Goal: Task Accomplishment & Management: Complete application form

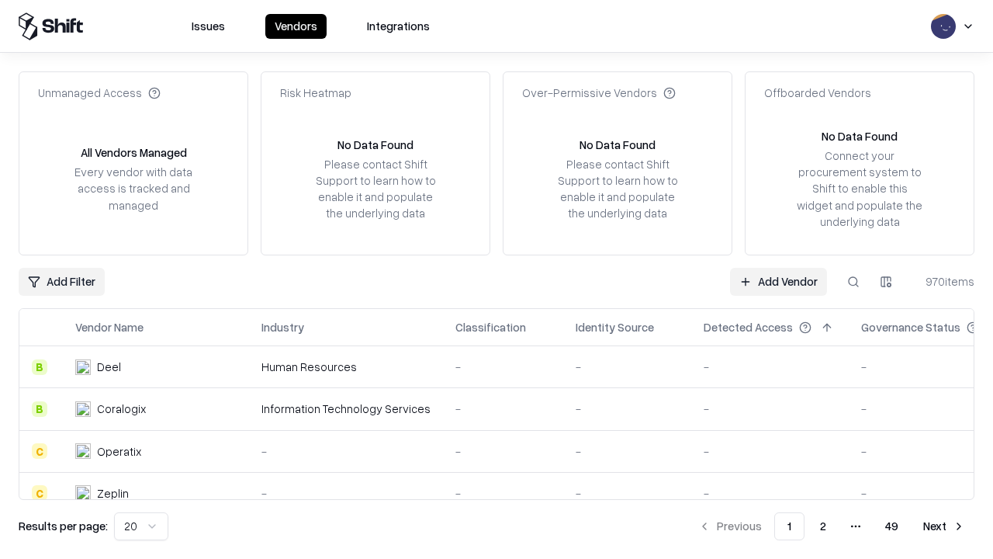
click at [778, 281] on link "Add Vendor" at bounding box center [778, 282] width 97 height 28
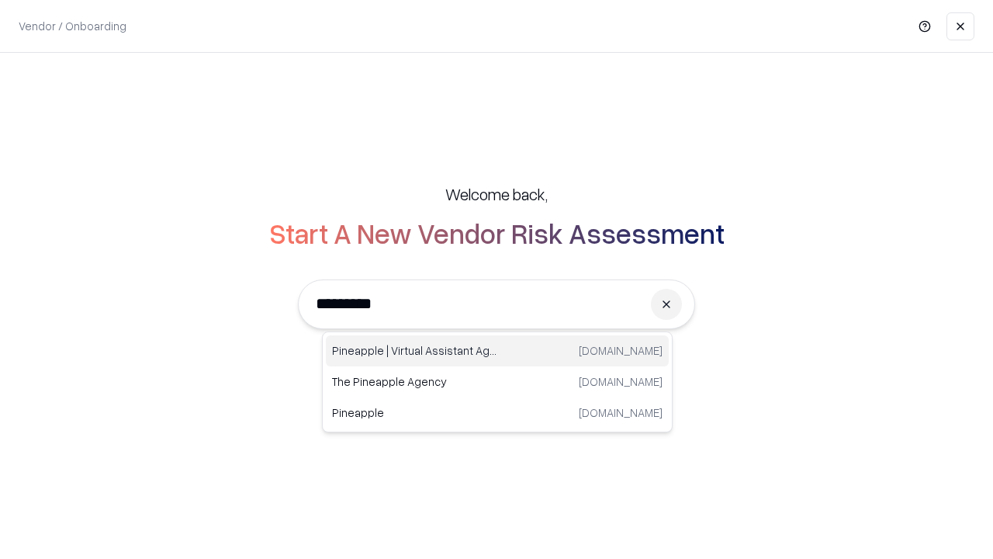
click at [497, 351] on div "Pineapple | Virtual Assistant Agency trypineapple.com" at bounding box center [497, 350] width 343 height 31
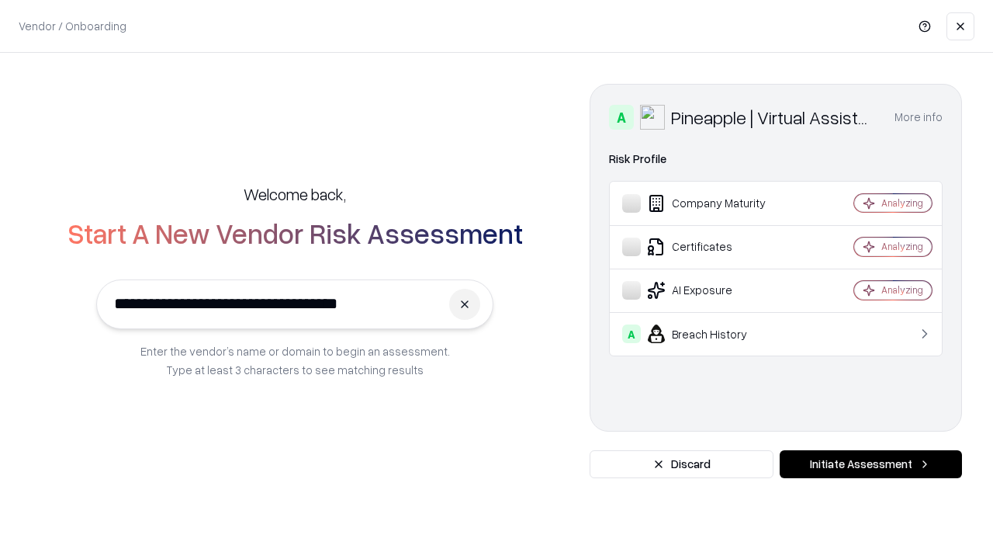
type input "**********"
click at [870, 464] on button "Initiate Assessment" at bounding box center [871, 464] width 182 height 28
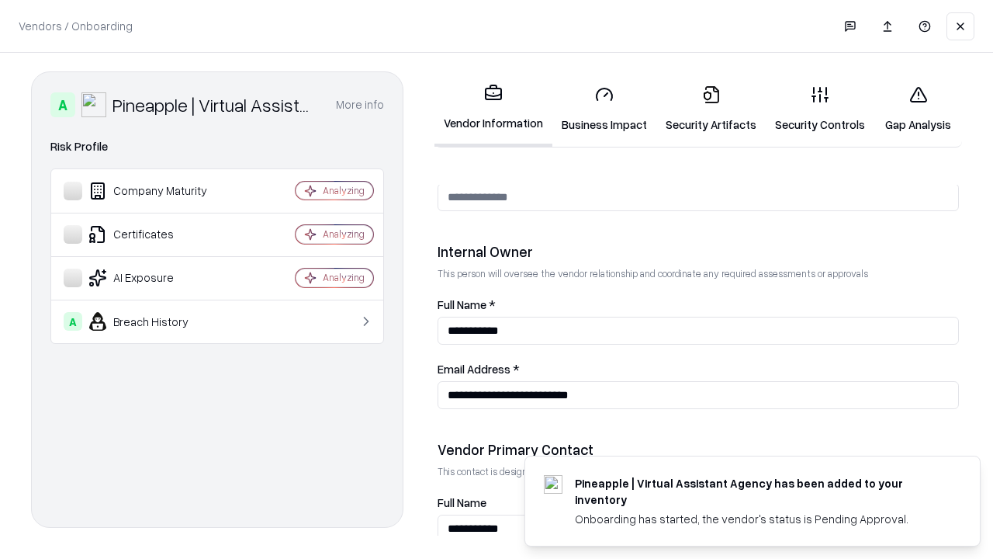
scroll to position [804, 0]
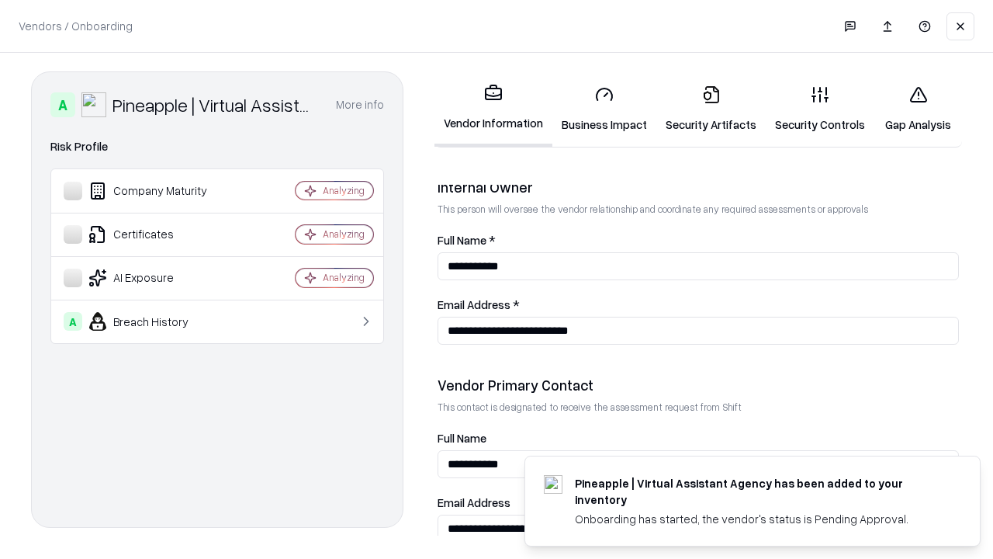
click at [711, 109] on link "Security Artifacts" at bounding box center [710, 109] width 109 height 72
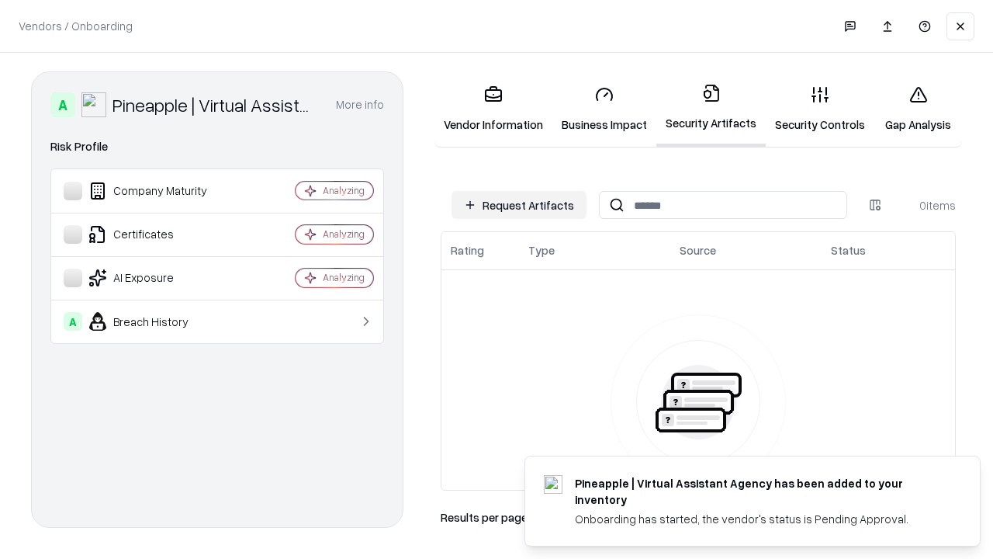
click at [519, 205] on button "Request Artifacts" at bounding box center [519, 205] width 135 height 28
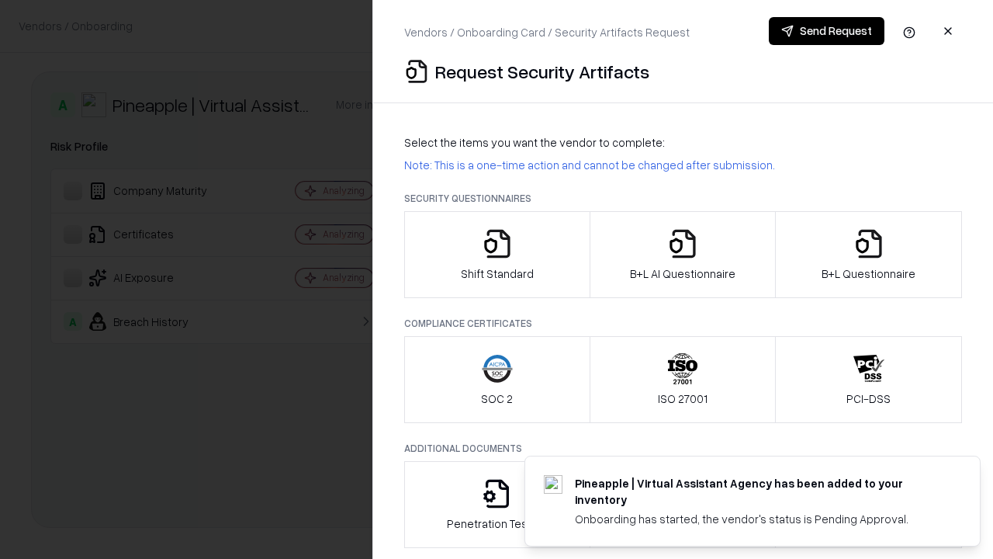
click at [868, 254] on icon "button" at bounding box center [868, 243] width 31 height 31
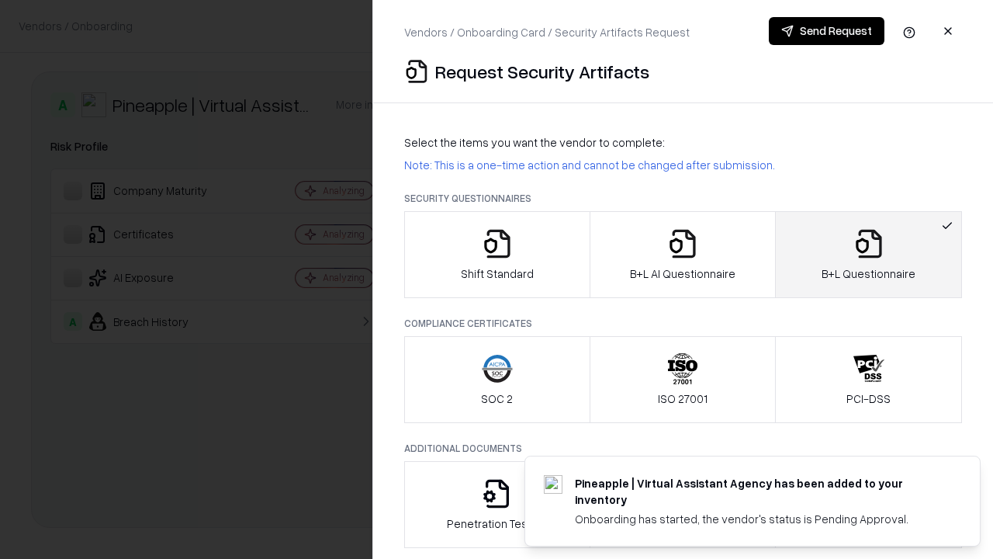
click at [682, 254] on icon "button" at bounding box center [682, 243] width 31 height 31
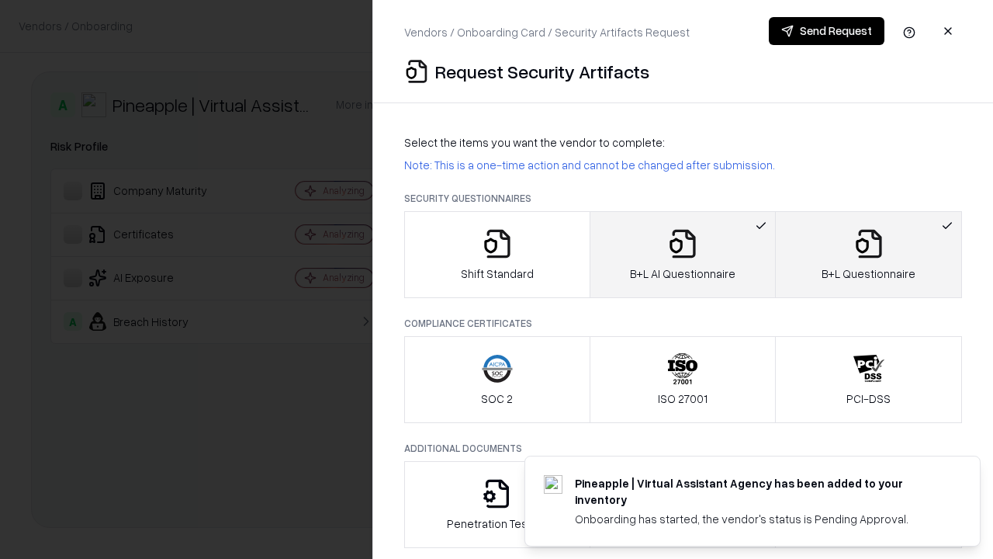
click at [826, 31] on button "Send Request" at bounding box center [827, 31] width 116 height 28
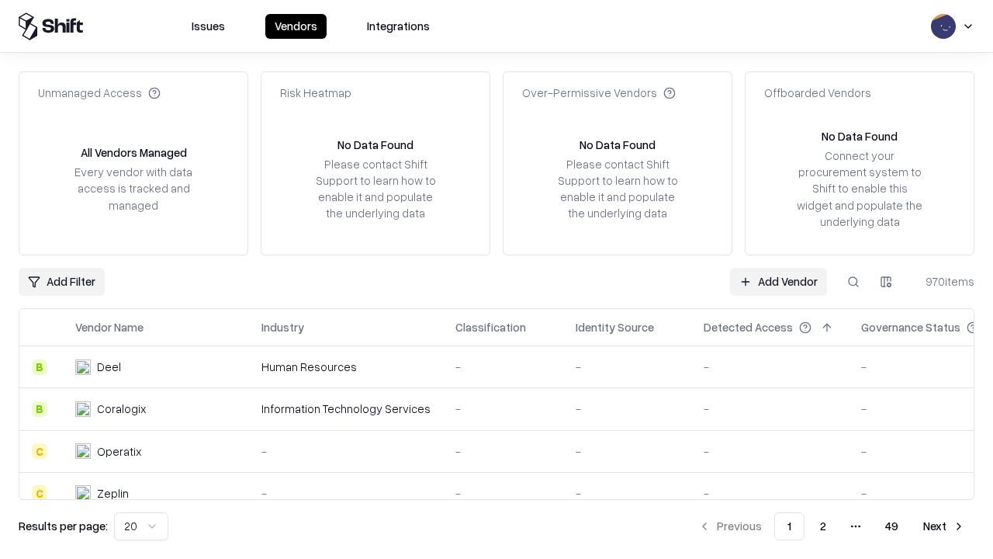
click at [853, 281] on button at bounding box center [853, 282] width 28 height 28
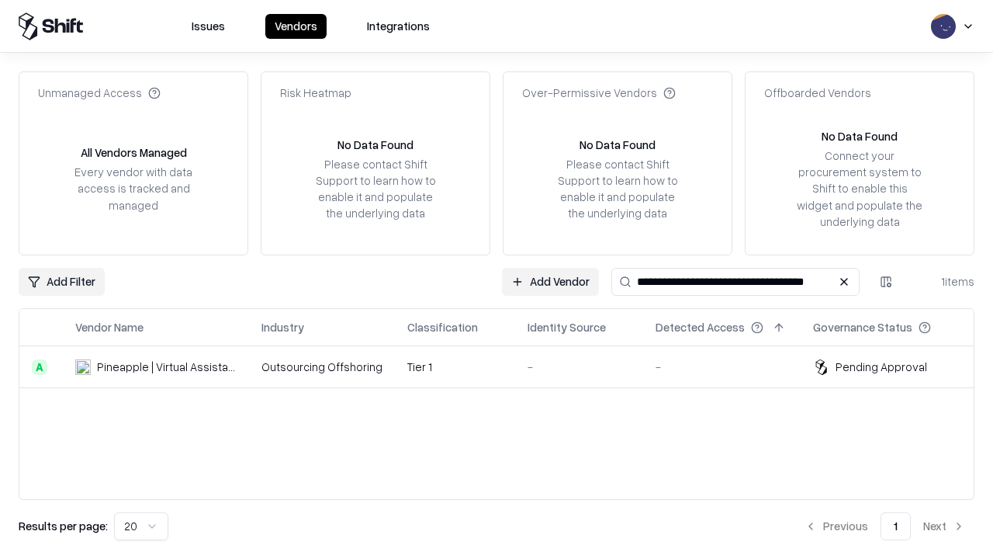
type input "**********"
click at [506, 366] on td "Tier 1" at bounding box center [455, 367] width 120 height 42
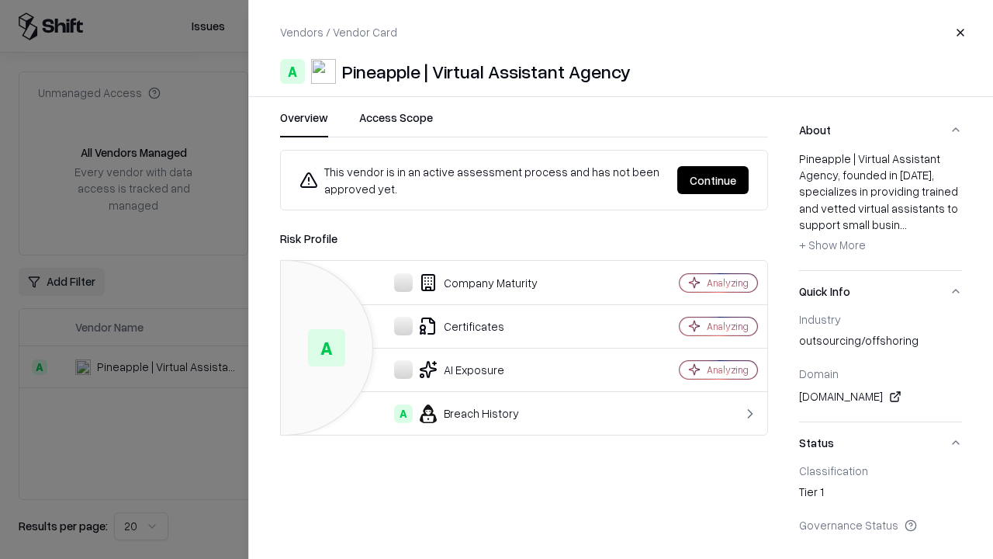
click at [713, 180] on button "Continue" at bounding box center [712, 180] width 71 height 28
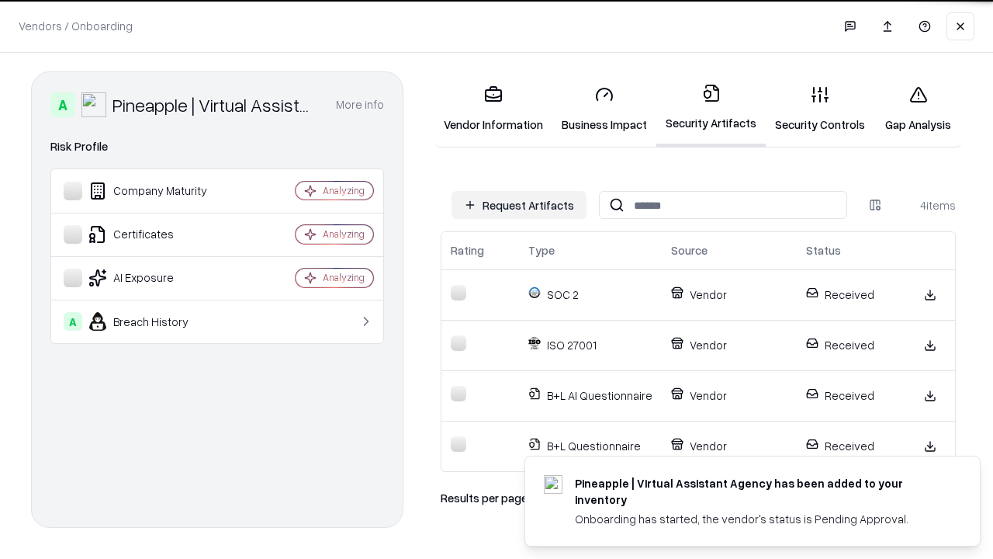
click at [918, 109] on link "Gap Analysis" at bounding box center [918, 109] width 88 height 72
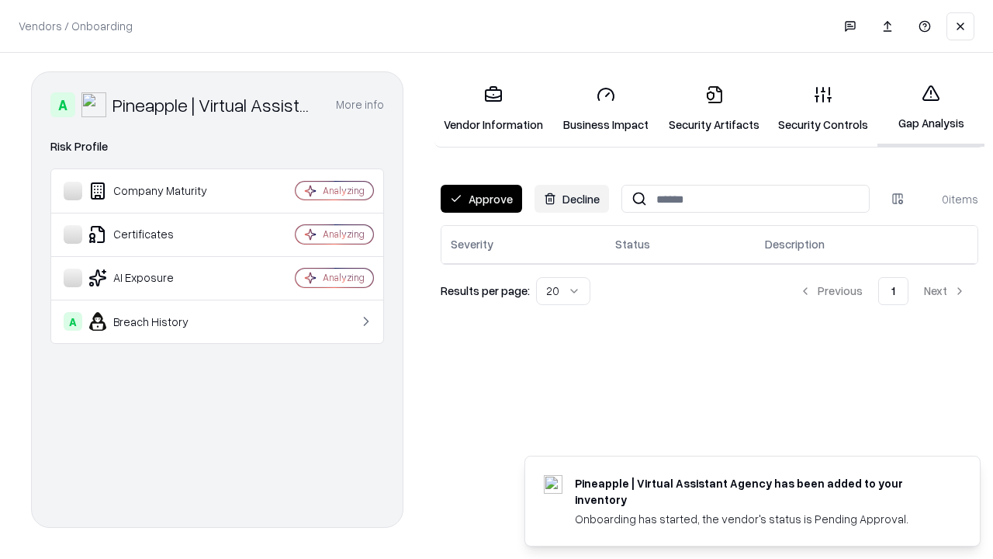
click at [481, 199] on button "Approve" at bounding box center [481, 199] width 81 height 28
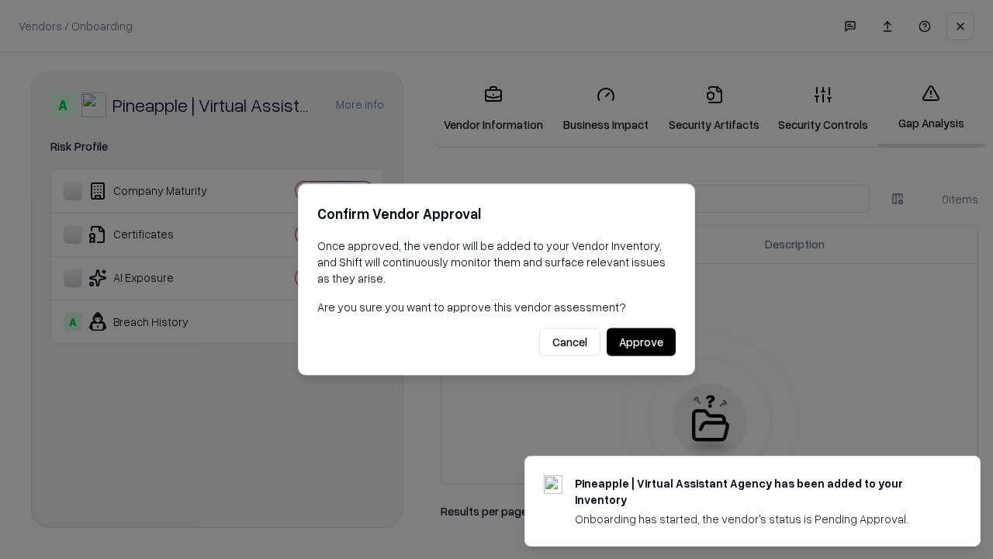
click at [641, 341] on button "Approve" at bounding box center [641, 342] width 69 height 28
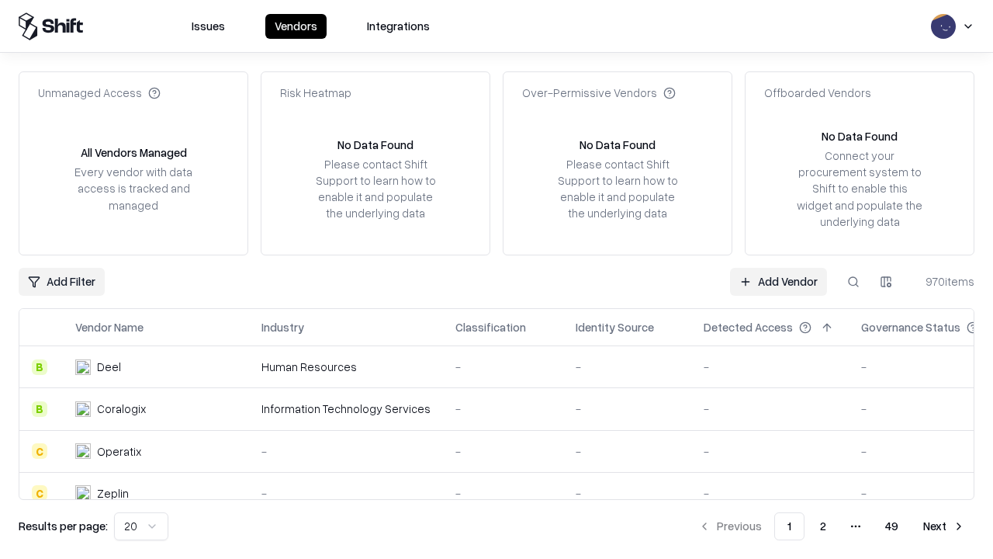
type input "**********"
click at [778, 281] on link "Add Vendor" at bounding box center [778, 282] width 97 height 28
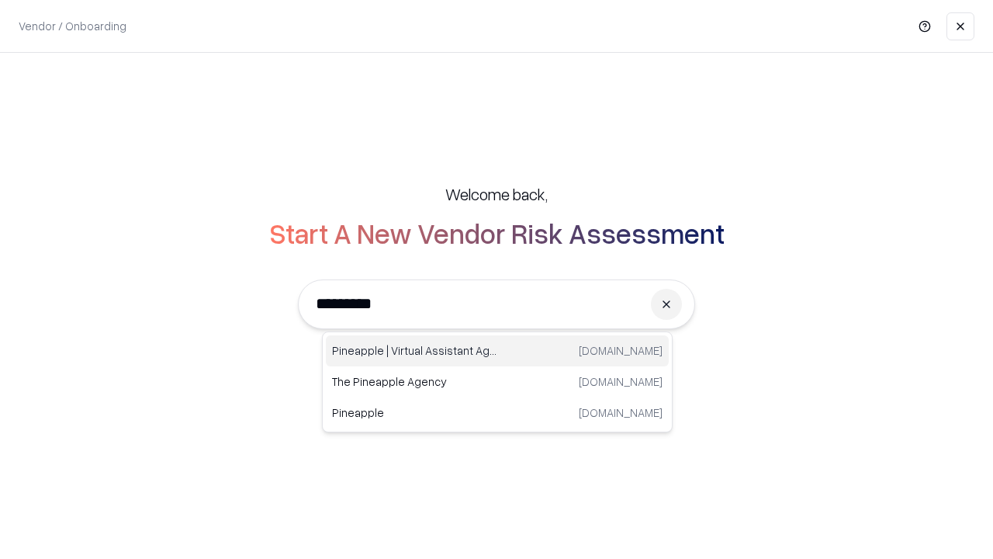
click at [497, 351] on div "Pineapple | Virtual Assistant Agency [DOMAIN_NAME]" at bounding box center [497, 350] width 343 height 31
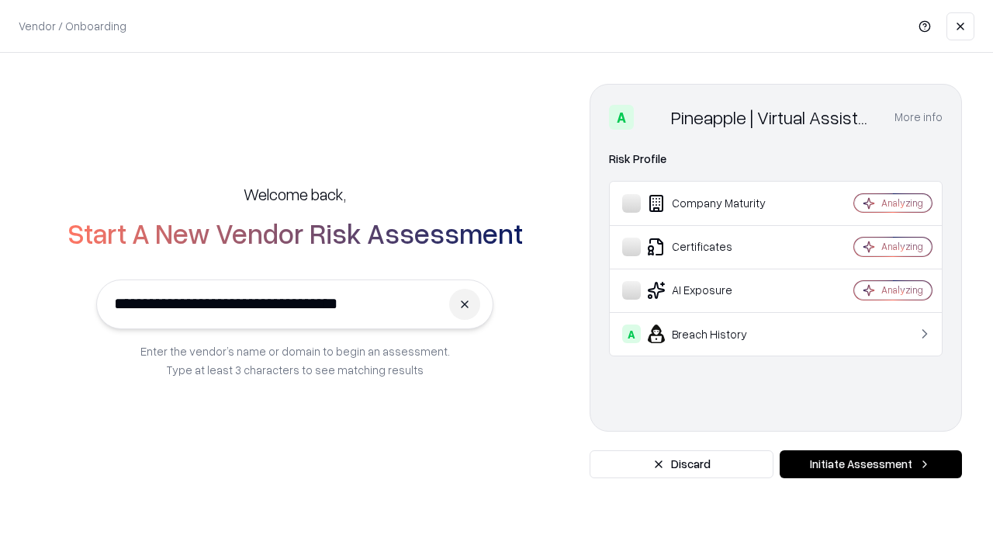
type input "**********"
click at [870, 464] on button "Initiate Assessment" at bounding box center [871, 464] width 182 height 28
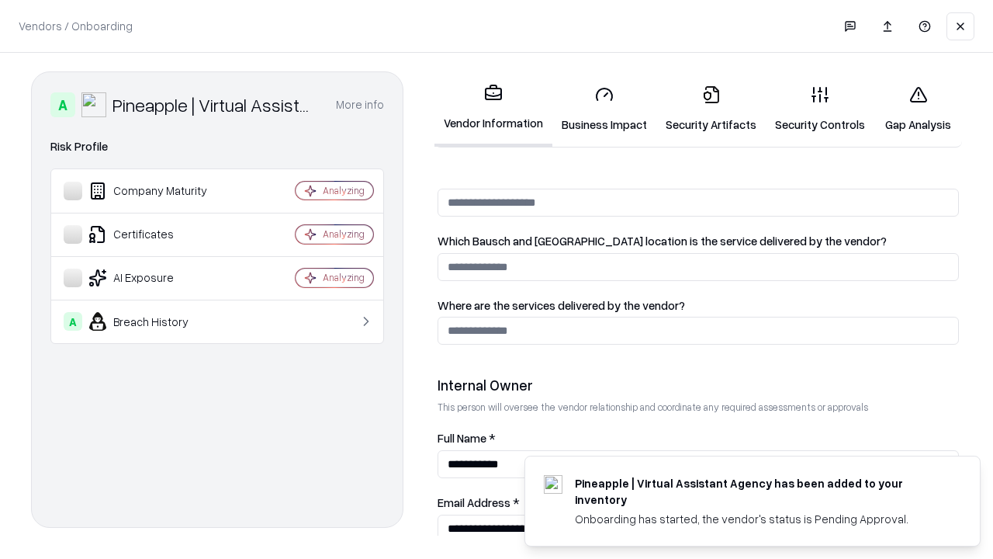
scroll to position [804, 0]
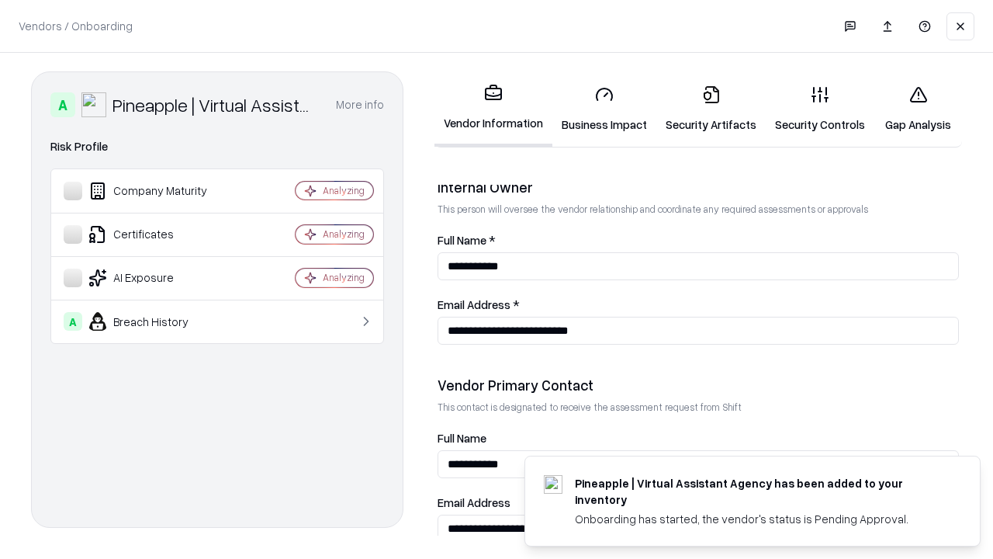
click at [918, 109] on link "Gap Analysis" at bounding box center [918, 109] width 88 height 72
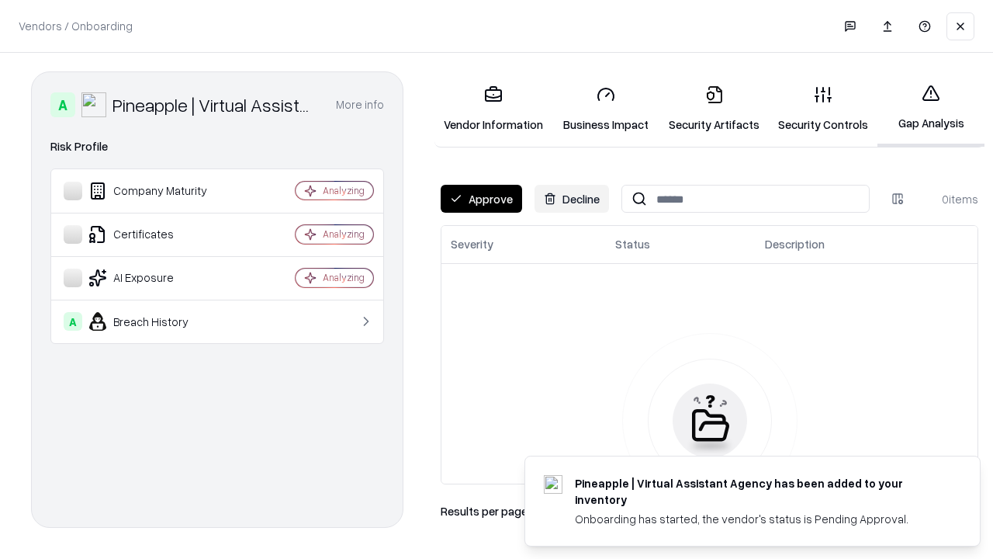
click at [481, 199] on button "Approve" at bounding box center [481, 199] width 81 height 28
